Goal: Information Seeking & Learning: Compare options

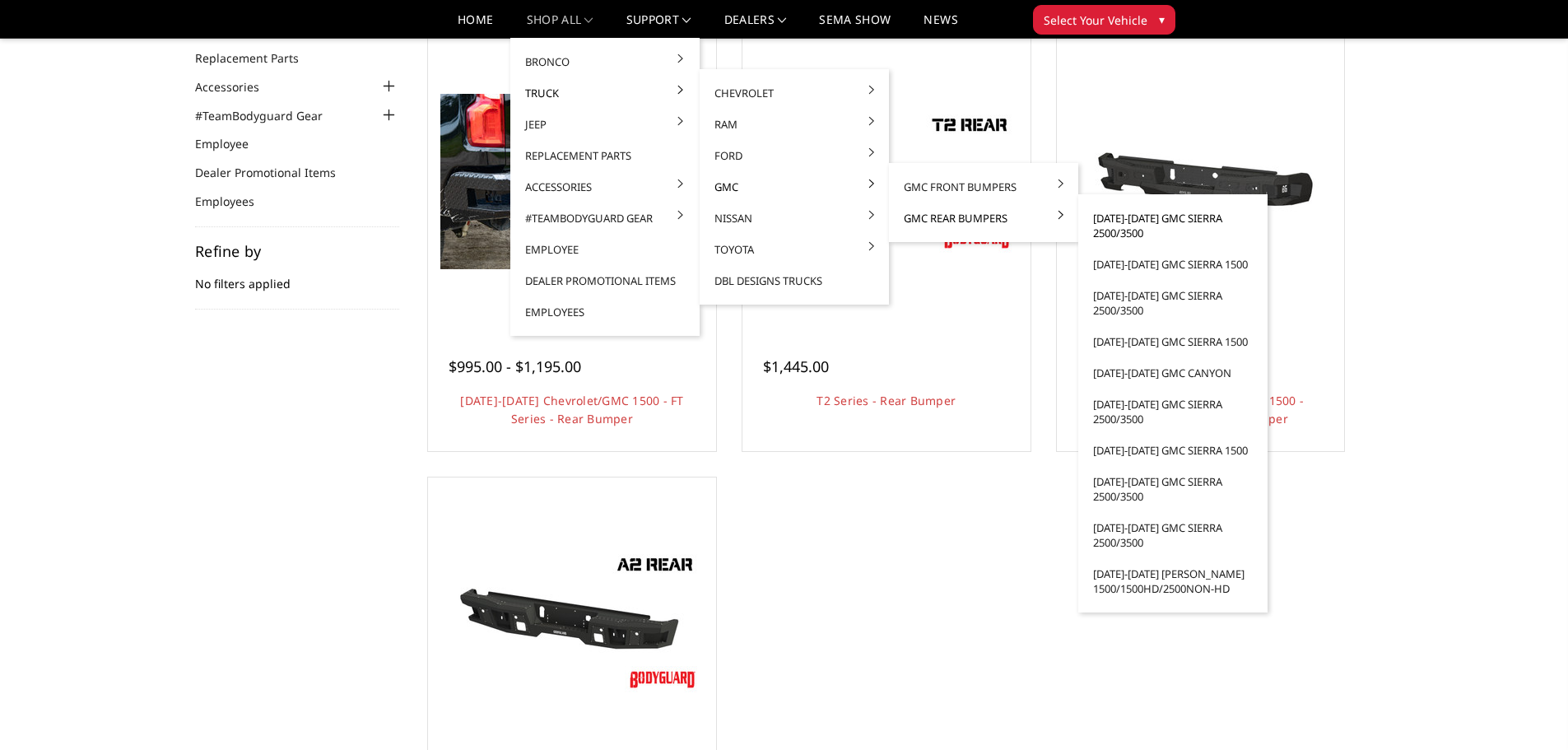
click at [1129, 217] on link "[DATE]-[DATE] GMC Sierra 2500/3500" at bounding box center [1173, 225] width 176 height 46
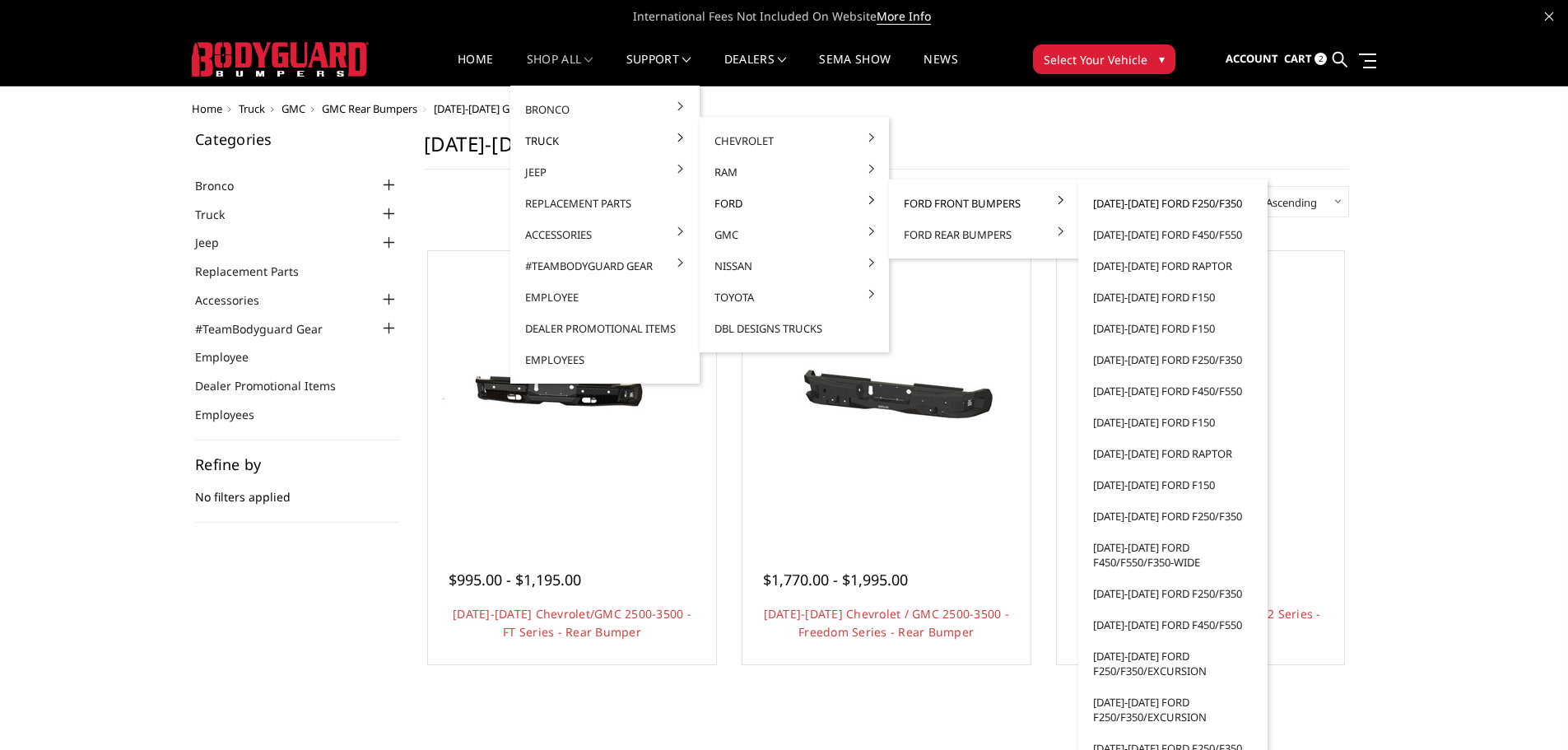
click at [1171, 203] on link "[DATE]-[DATE] Ford F250/F350" at bounding box center [1173, 203] width 176 height 31
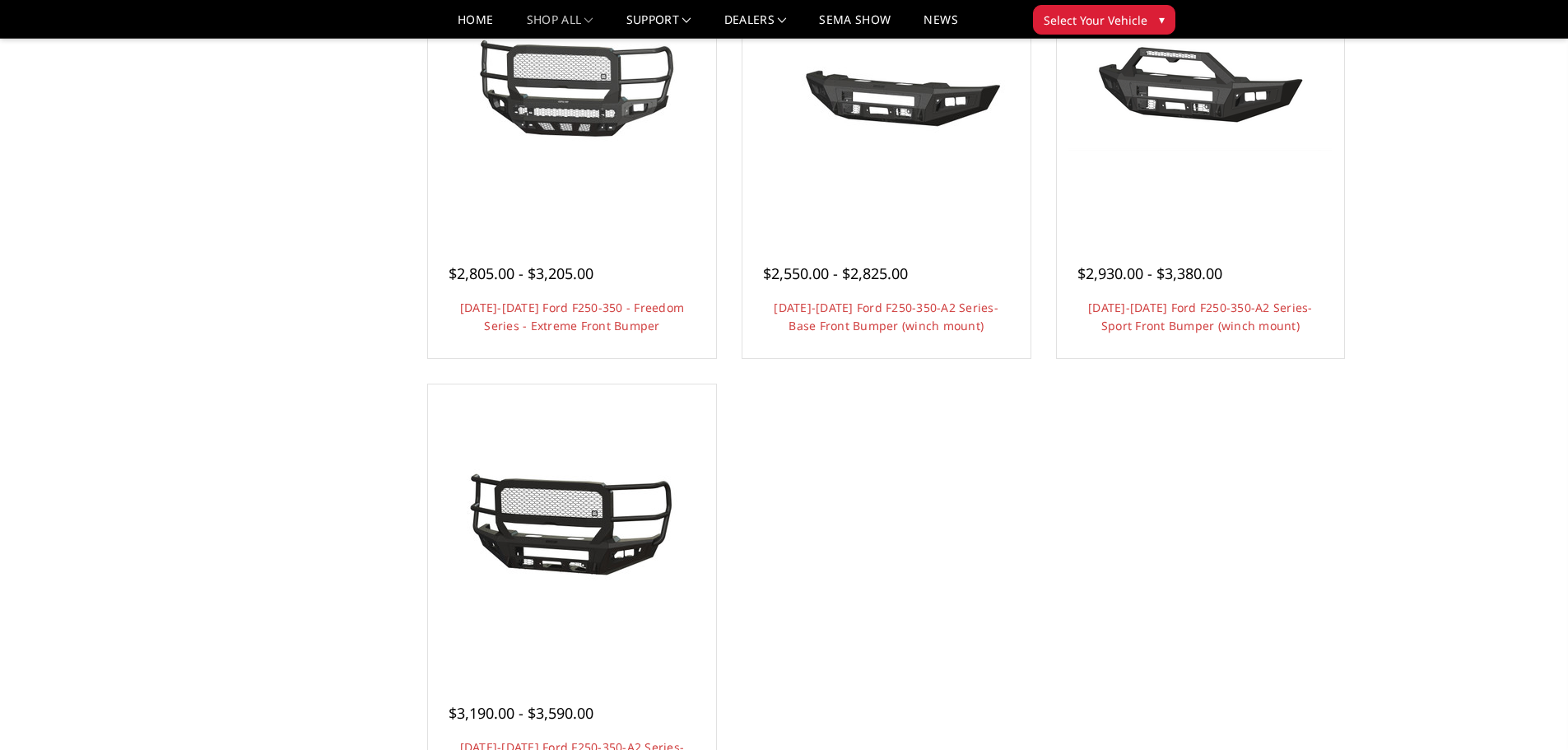
scroll to position [1152, 0]
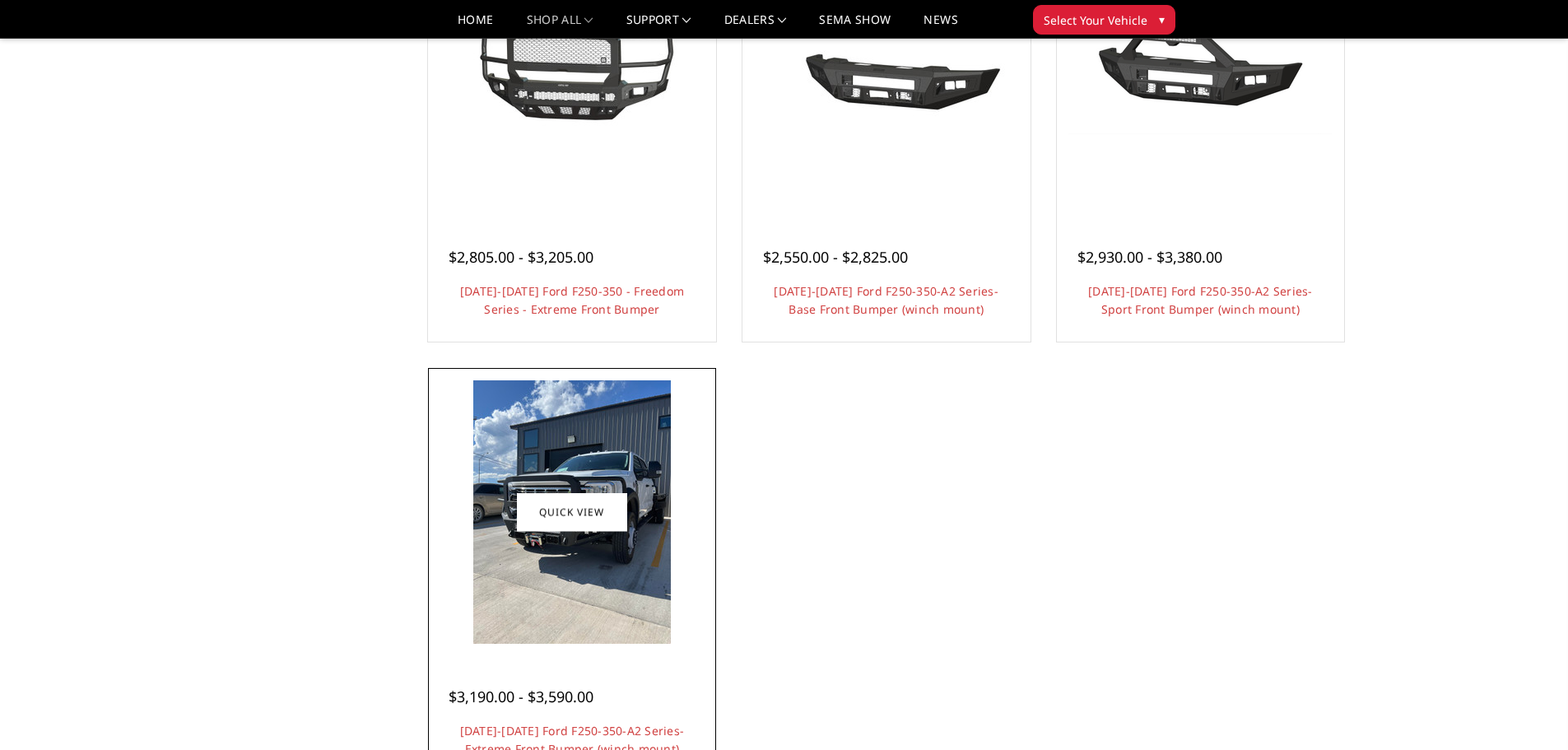
click at [589, 608] on img at bounding box center [572, 512] width 197 height 264
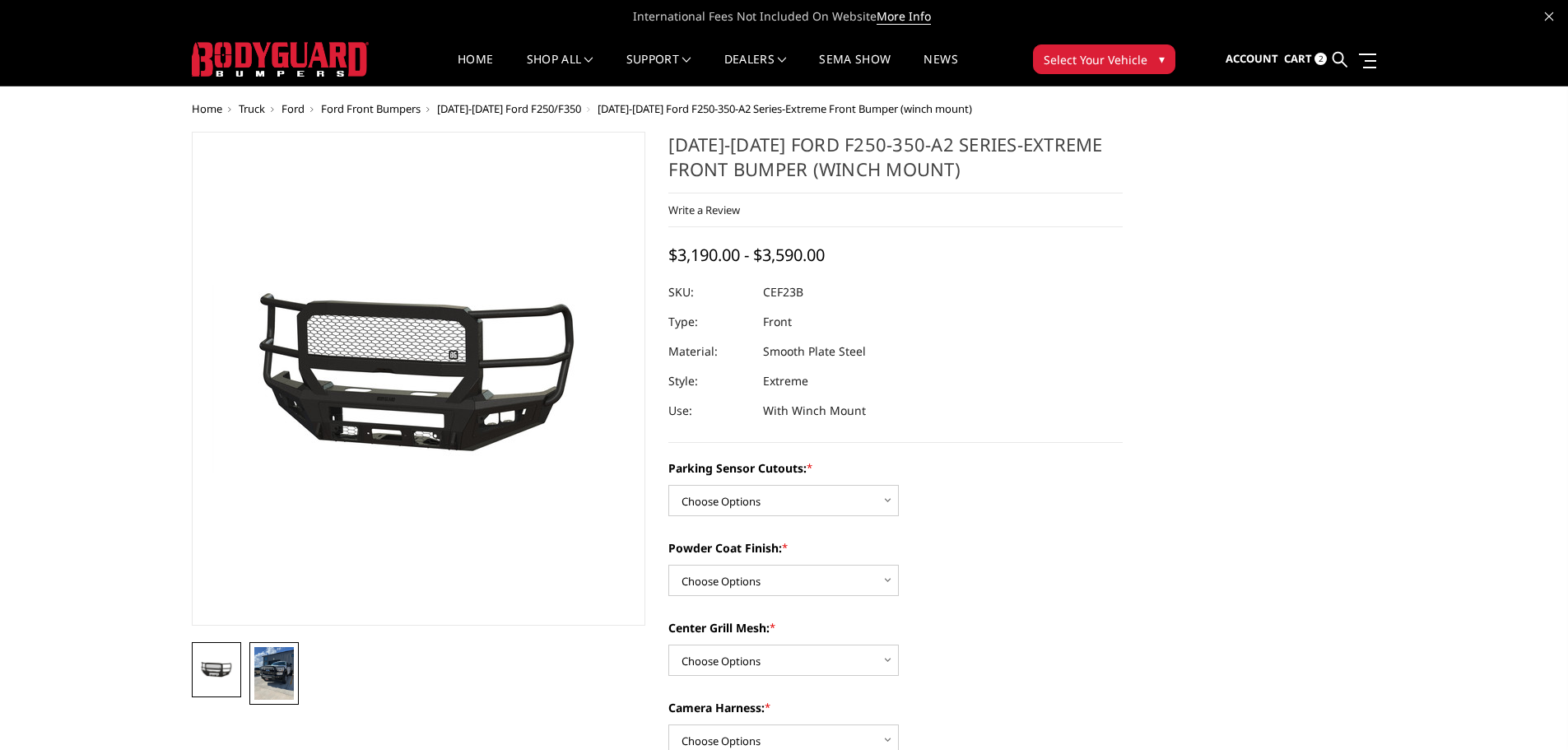
click at [265, 678] on img at bounding box center [273, 673] width 39 height 52
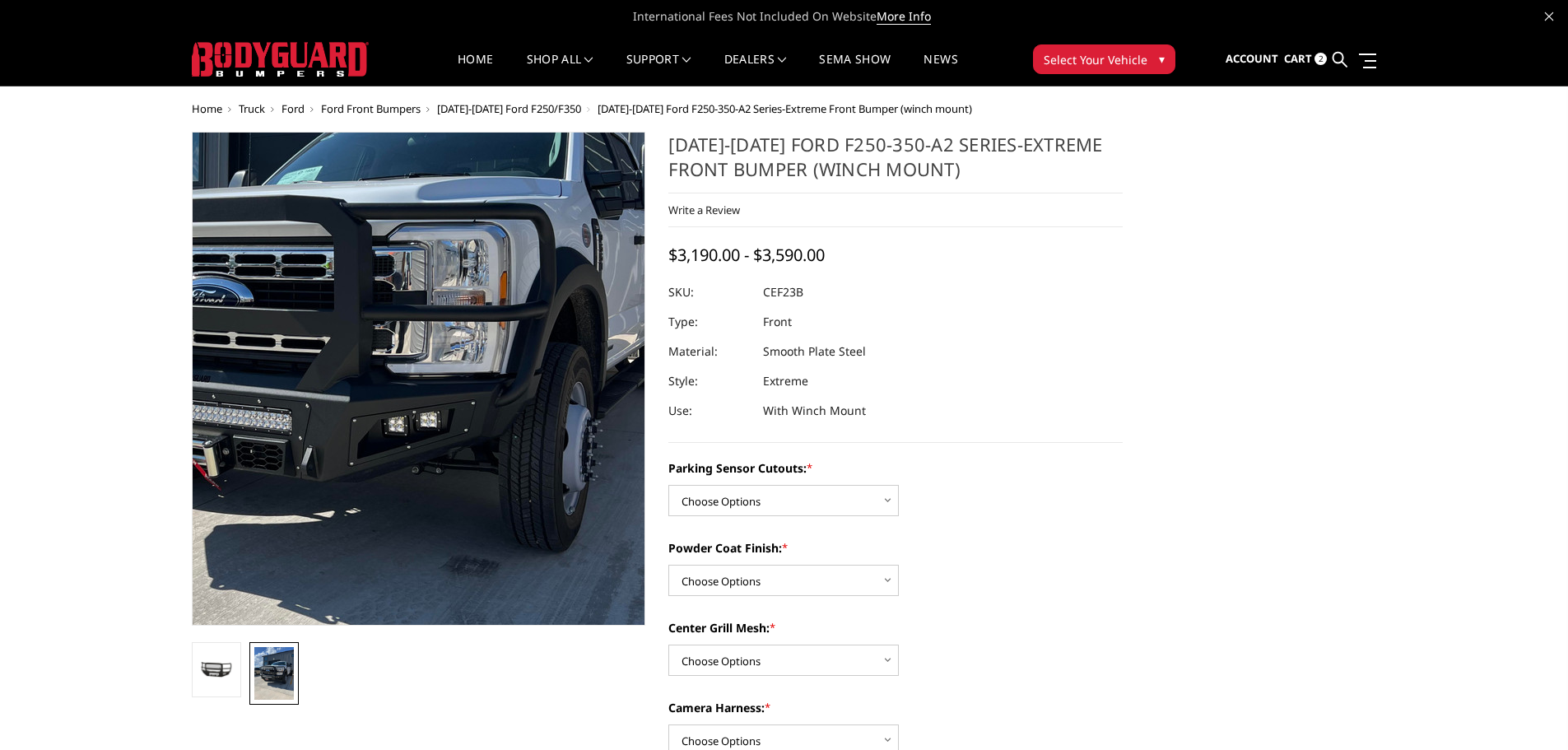
click at [528, 409] on img at bounding box center [338, 345] width 791 height 1053
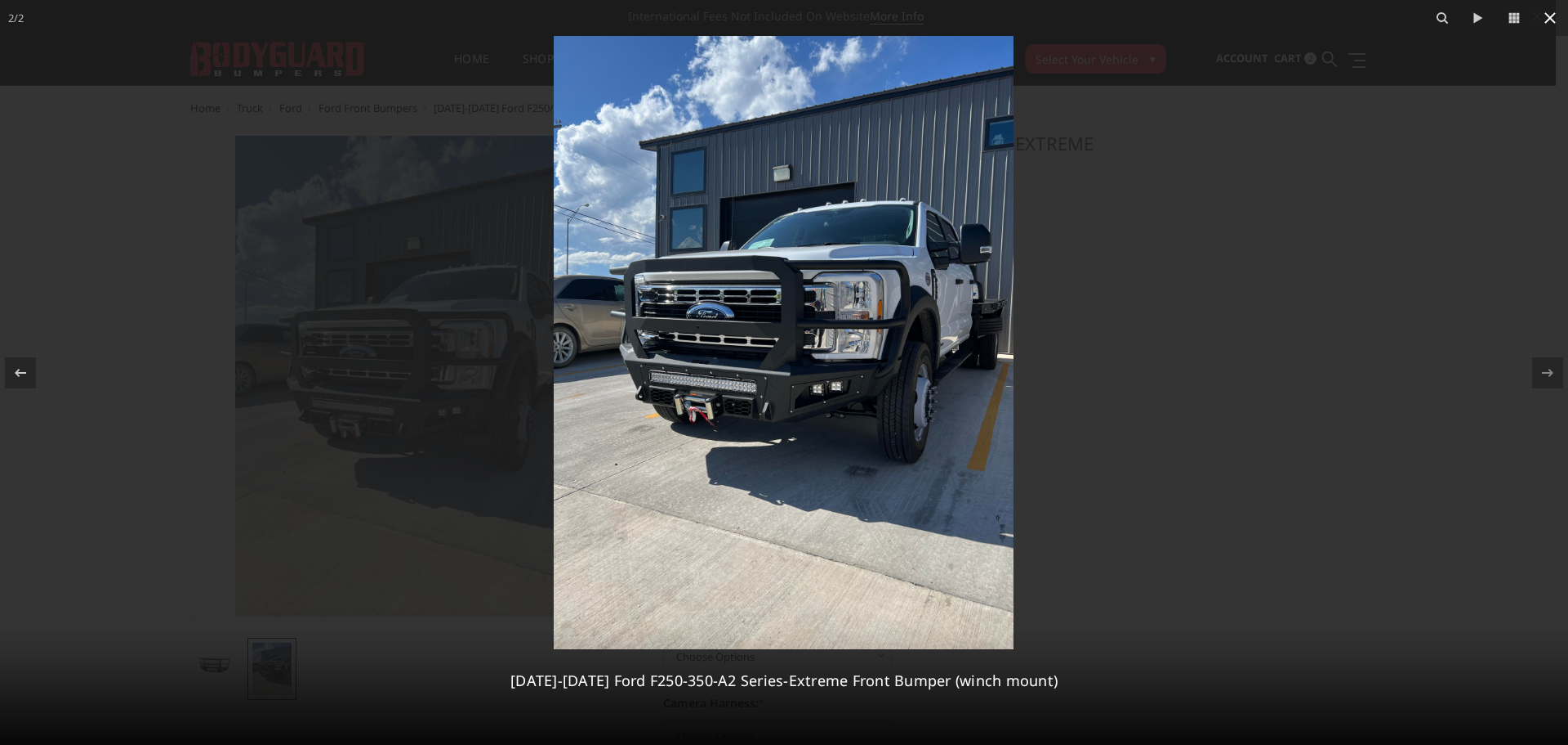
click at [1550, 16] on icon at bounding box center [1550, 17] width 20 height 20
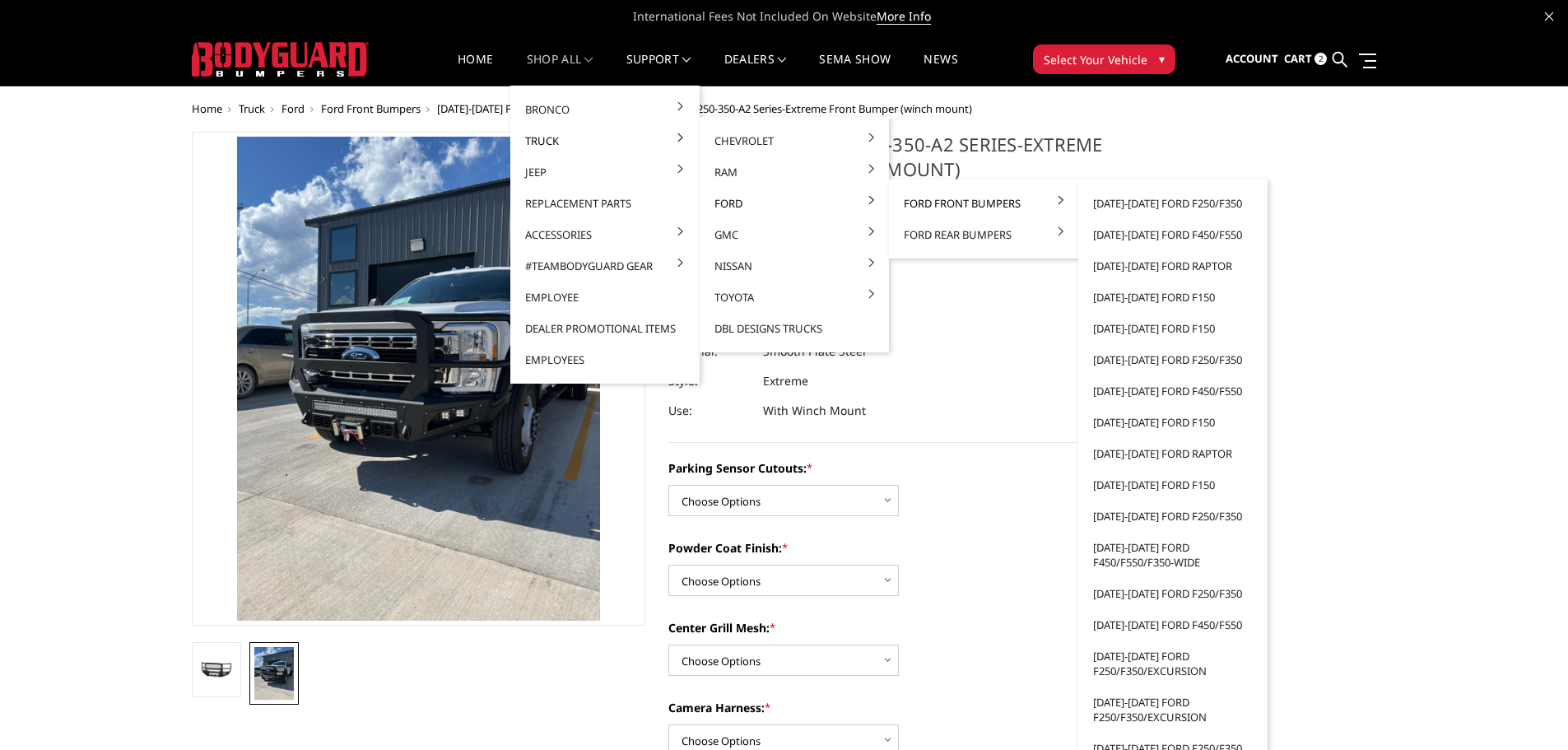
click at [924, 203] on link "Ford Front Bumpers" at bounding box center [984, 203] width 176 height 31
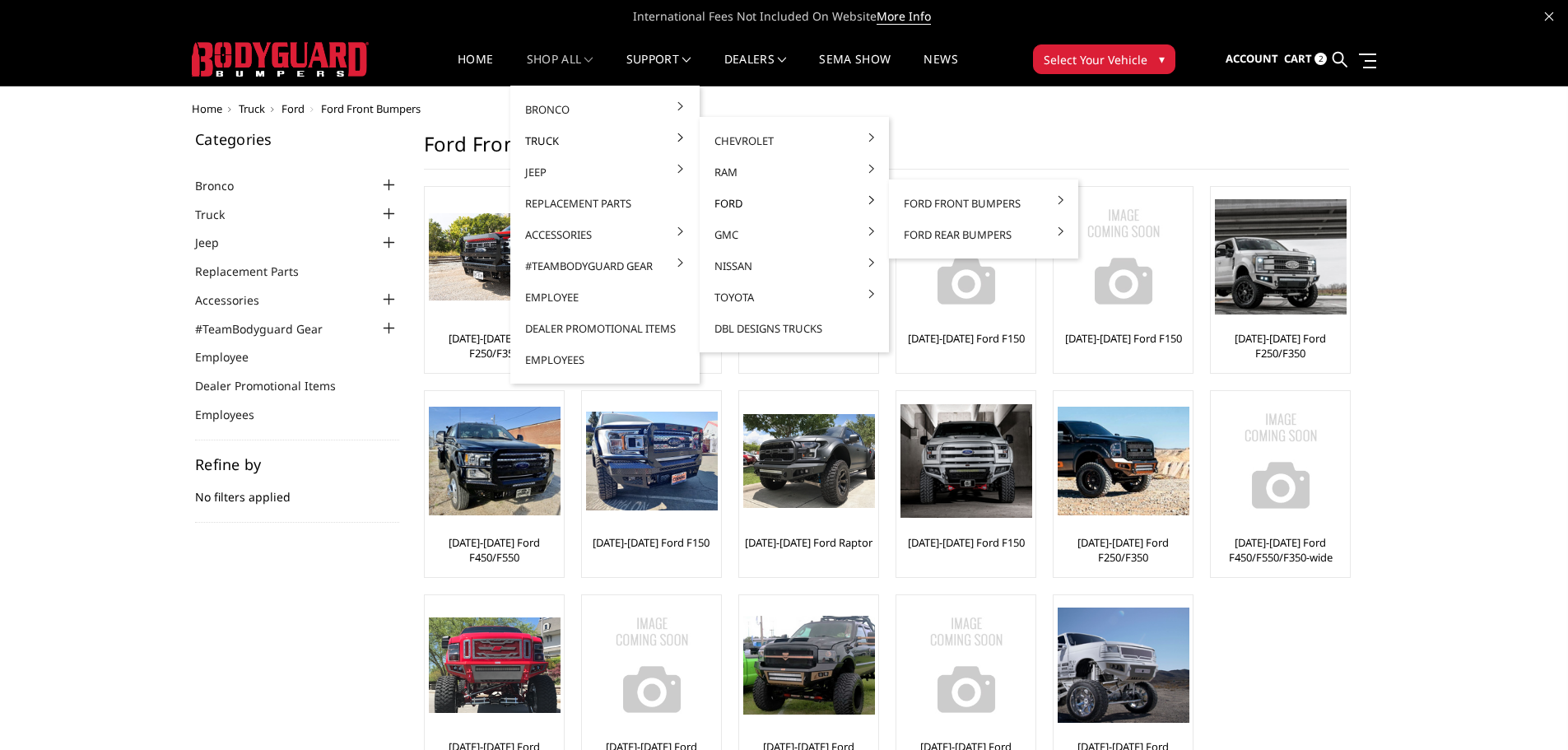
click at [826, 203] on link "Ford" at bounding box center [795, 203] width 176 height 31
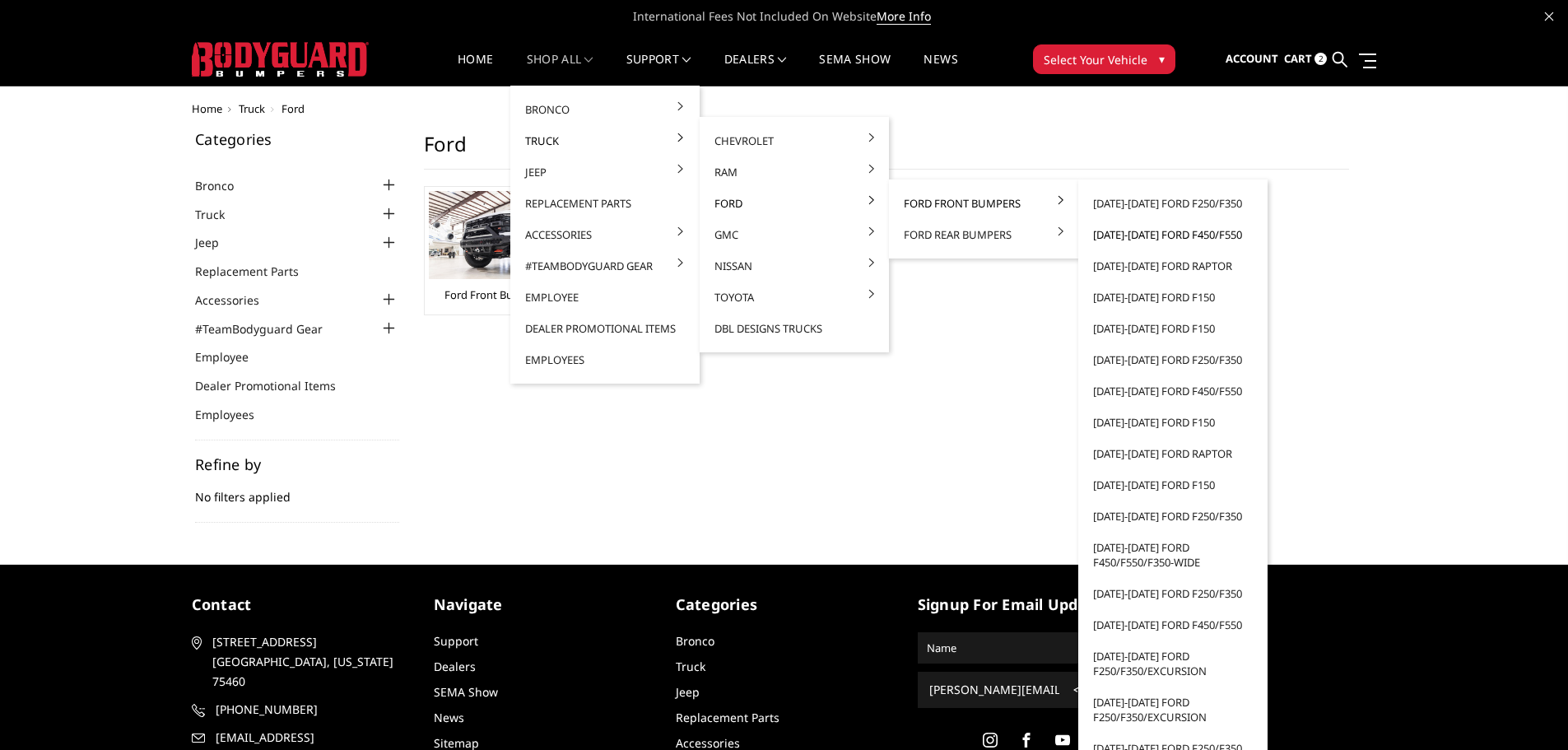
click at [1178, 236] on link "[DATE]-[DATE] Ford F450/F550" at bounding box center [1173, 235] width 176 height 31
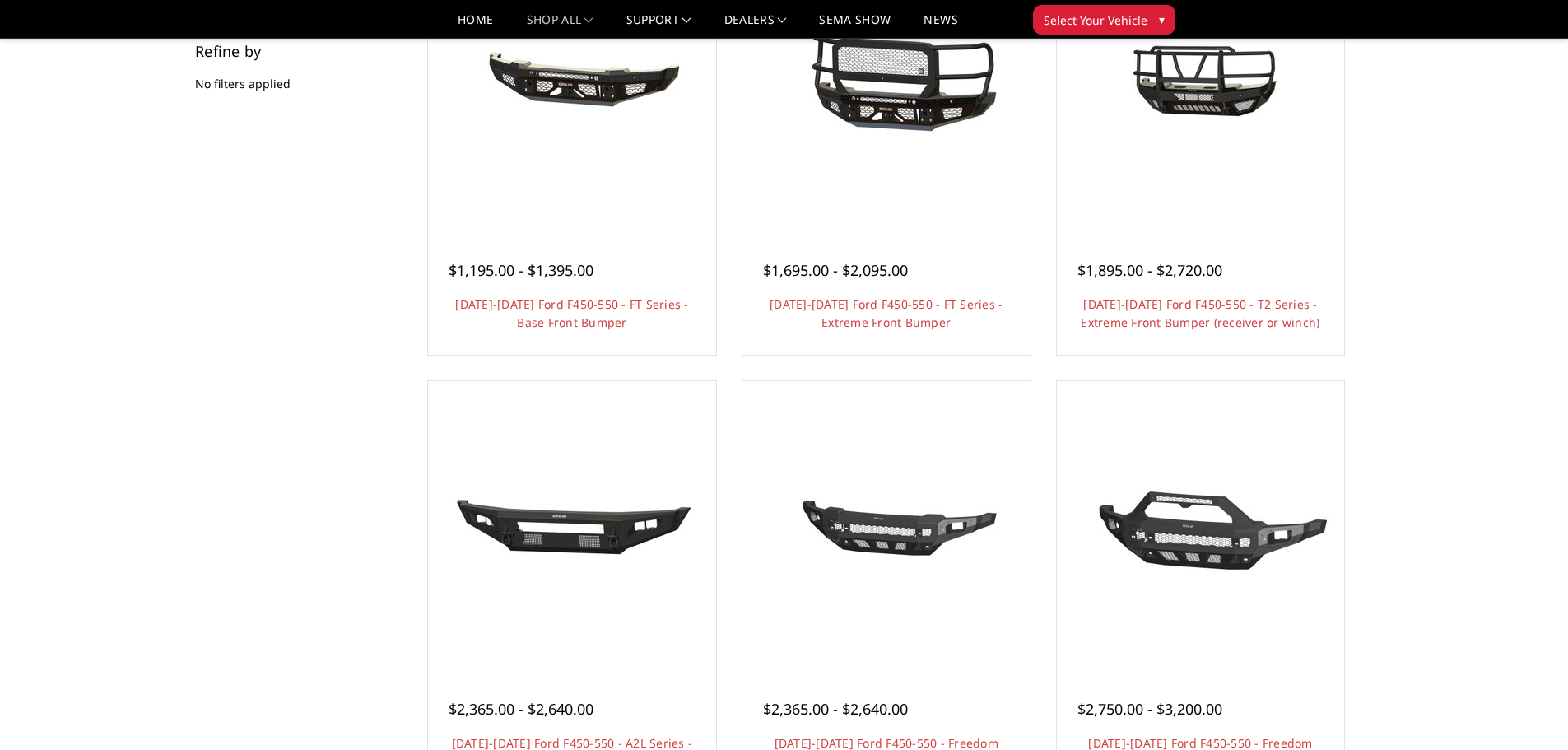
scroll to position [329, 0]
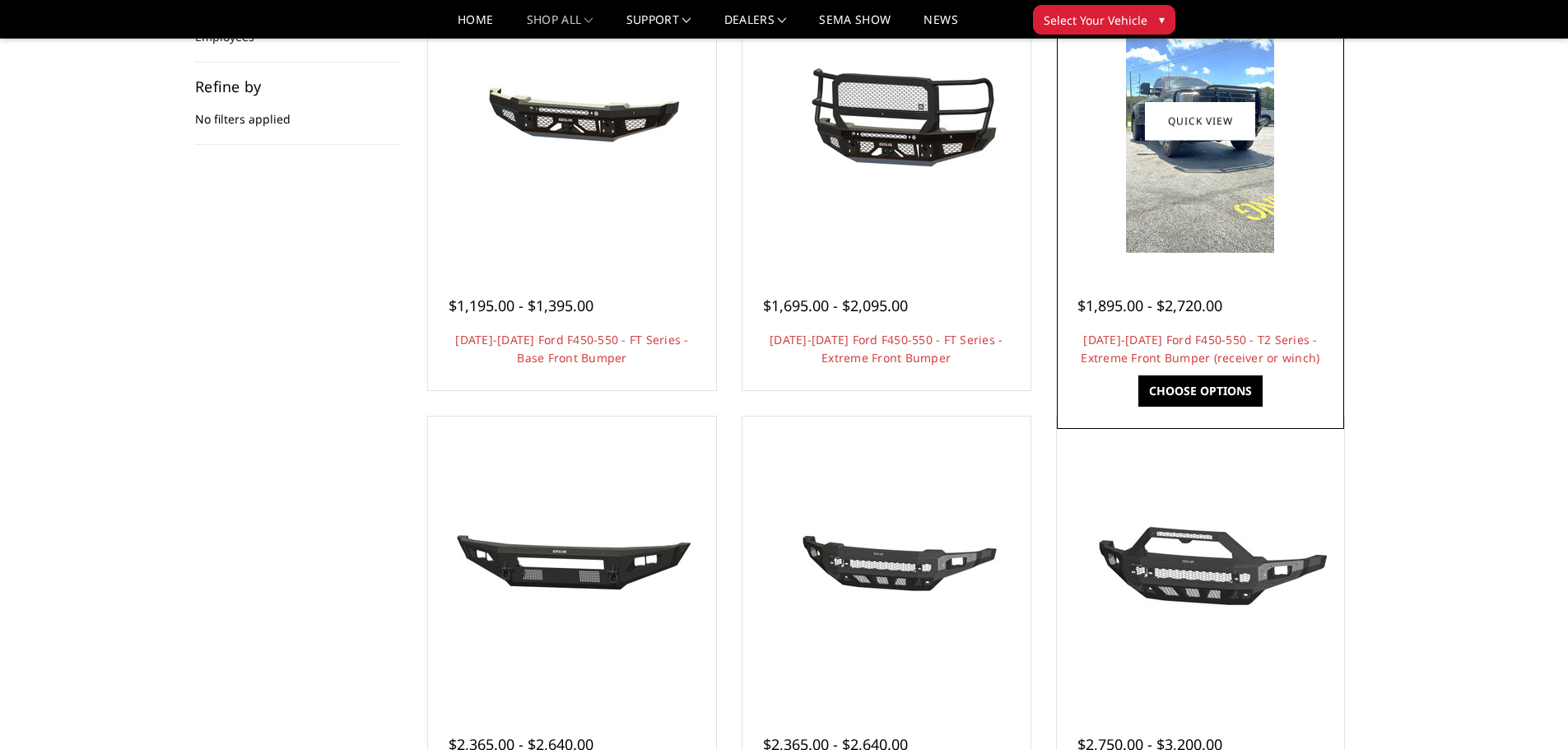
click at [1204, 210] on img at bounding box center [1200, 121] width 149 height 264
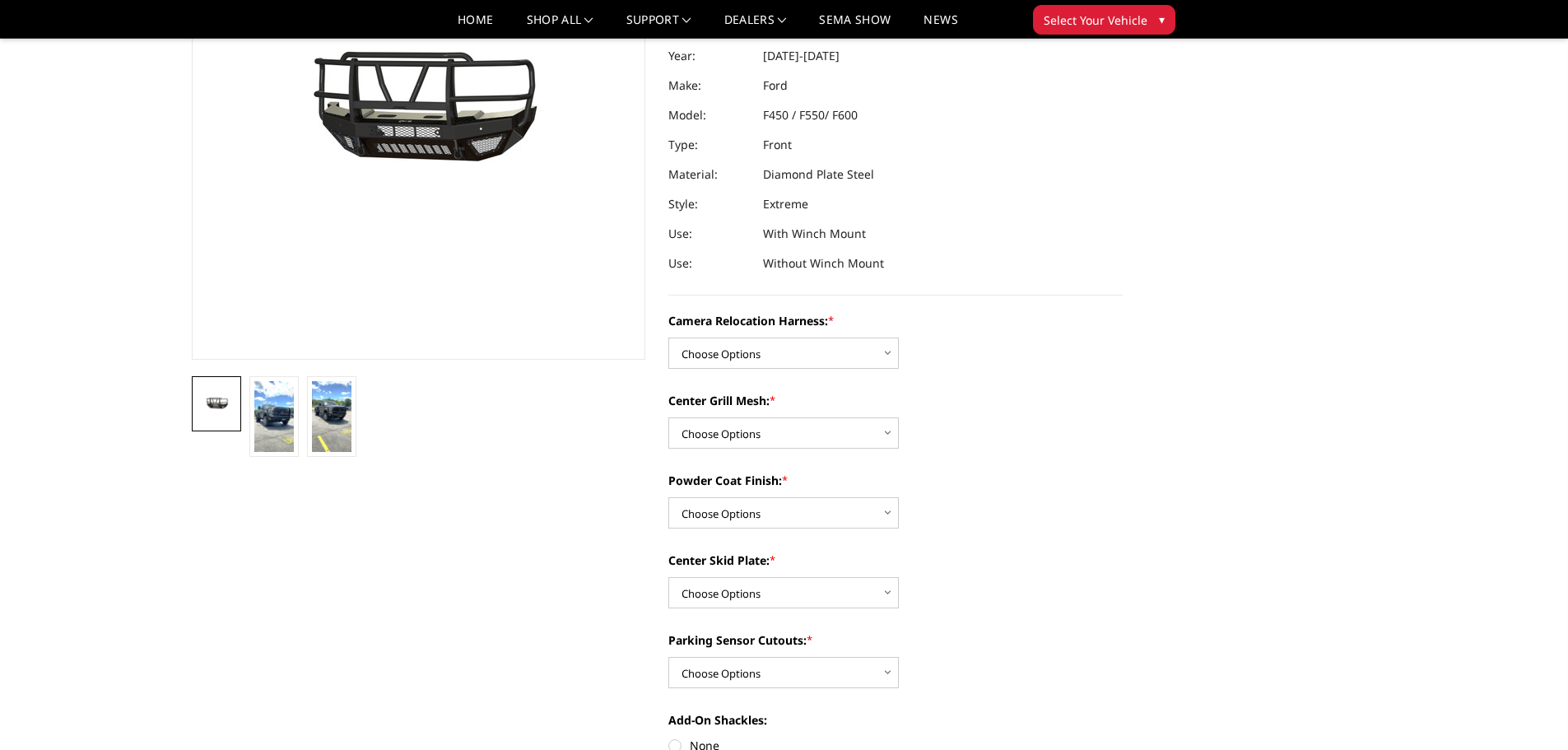
scroll to position [247, 0]
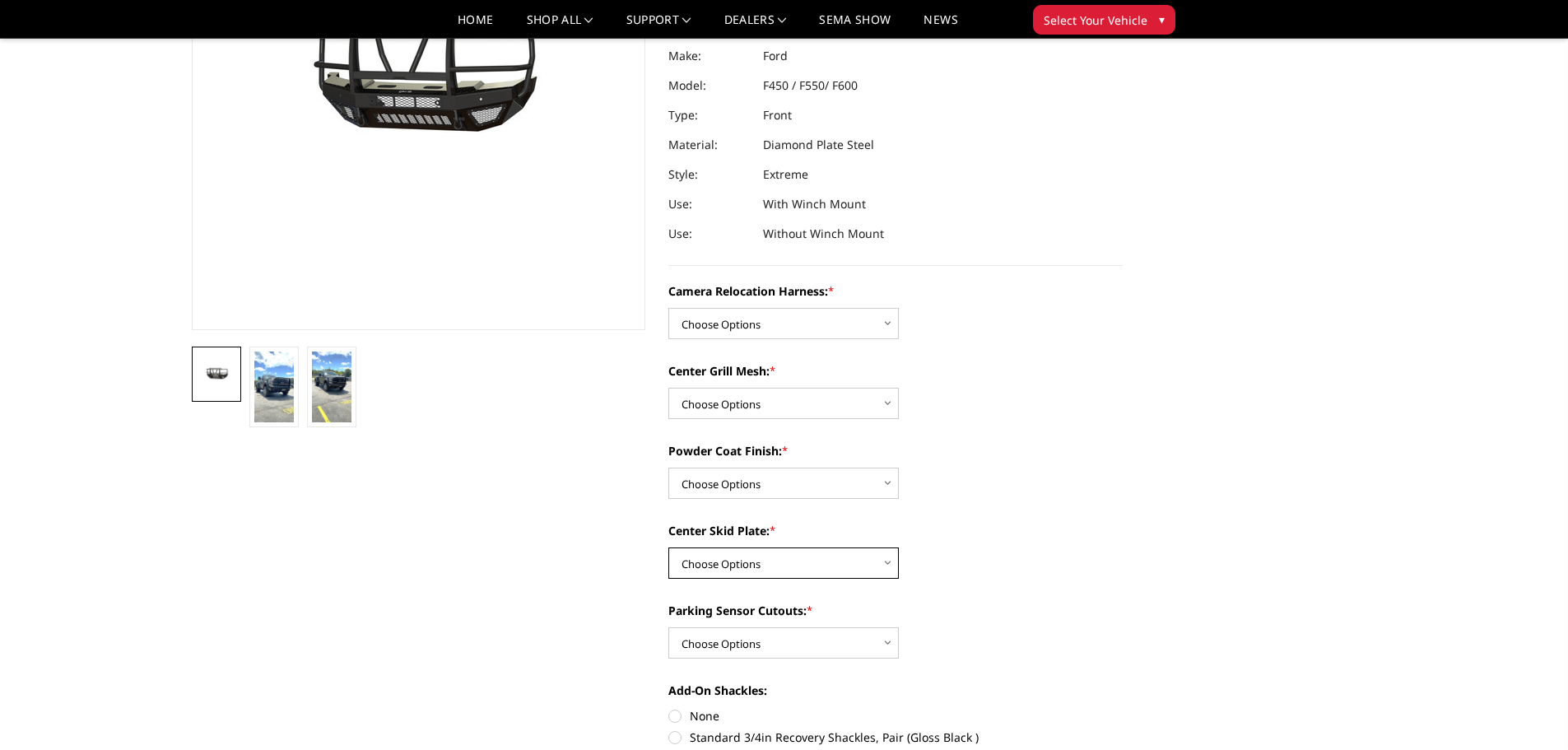
click at [859, 569] on select "Choose Options Winch Mount Skid Plate Standard Skid Plate (included) 2" Receive…" at bounding box center [784, 563] width 231 height 31
click at [985, 540] on div "Center Skid Plate: * Choose Options Winch Mount Skid Plate Standard Skid Plate …" at bounding box center [895, 549] width 454 height 57
